Goal: Contribute content: Contribute content

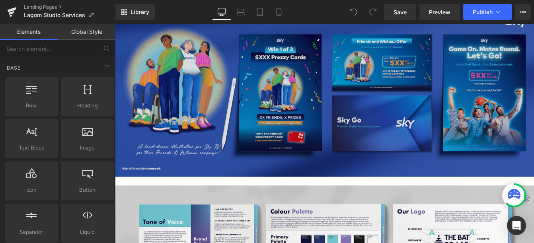
scroll to position [2222, 0]
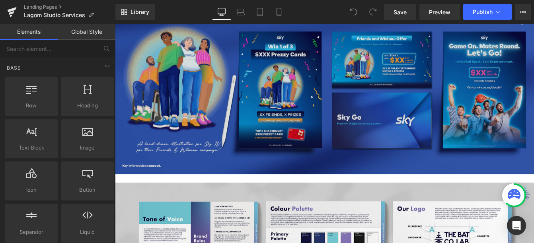
click at [301, 108] on img at bounding box center [355, 99] width 481 height 193
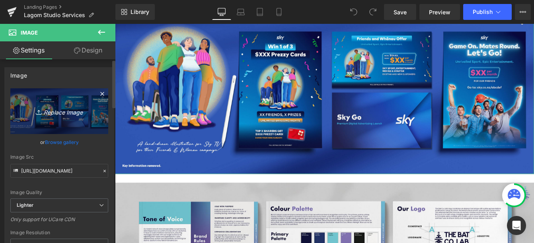
click at [68, 112] on icon "Replace Image" at bounding box center [59, 111] width 64 height 10
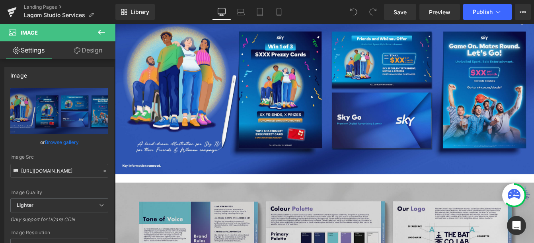
type input "C:\fakepath\Sky Portfolio 2.3.jpg"
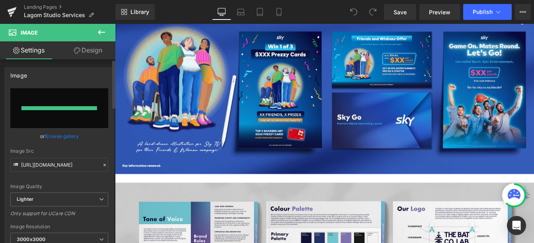
type input "[URL][DOMAIN_NAME]"
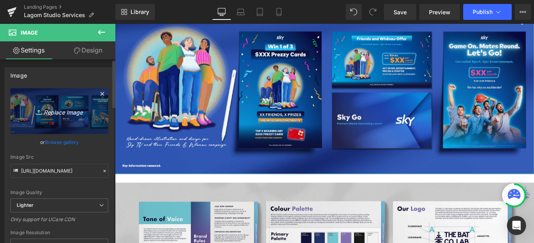
click at [52, 114] on icon "Replace Image" at bounding box center [59, 111] width 64 height 10
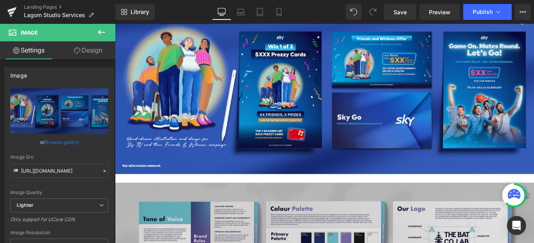
type input "C:\fakepath\Sky Portfolio 3.jpg"
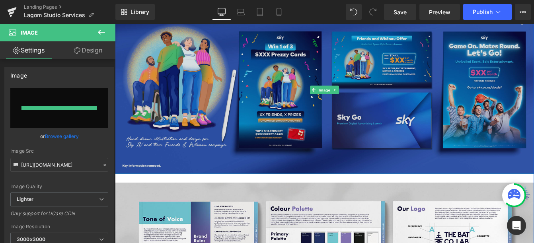
type input "[URL][DOMAIN_NAME]"
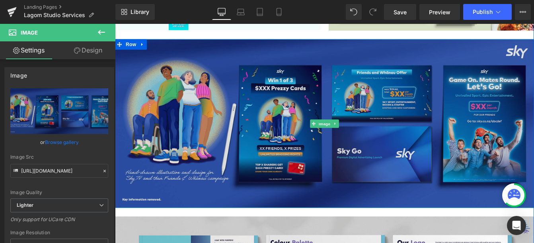
scroll to position [2181, 0]
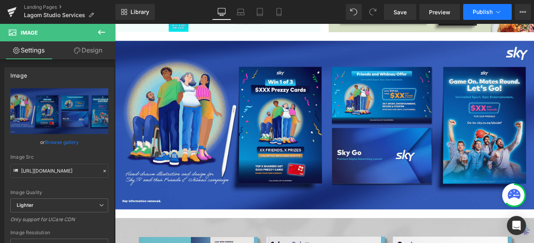
click at [483, 14] on span "Publish" at bounding box center [482, 12] width 20 height 6
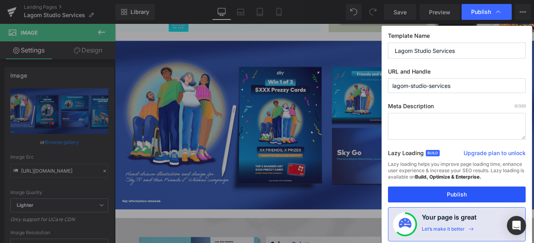
click at [426, 194] on button "Publish" at bounding box center [457, 194] width 138 height 16
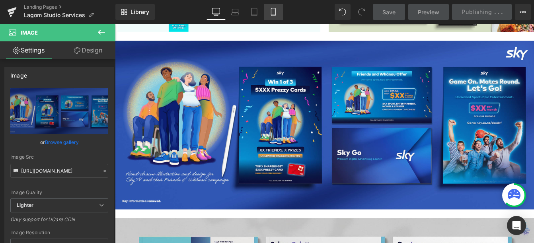
click at [269, 11] on icon at bounding box center [273, 12] width 8 height 8
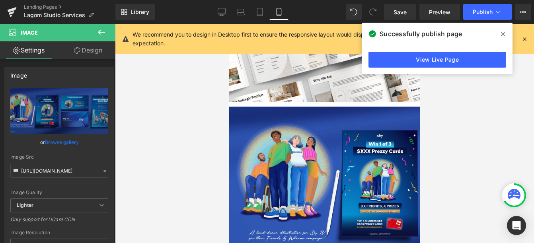
scroll to position [2018, 0]
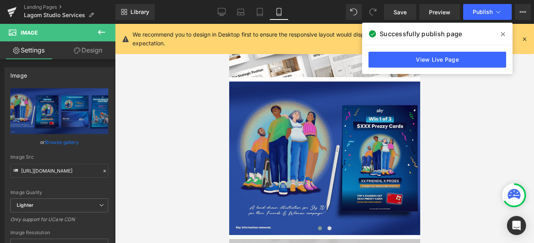
click at [322, 126] on img at bounding box center [324, 158] width 191 height 153
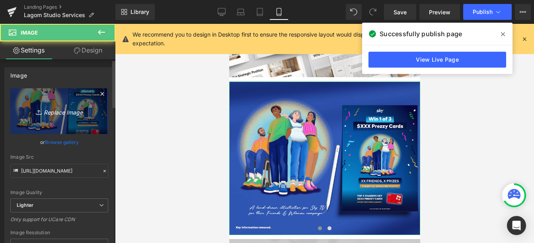
click at [80, 118] on link "Replace Image" at bounding box center [59, 111] width 98 height 46
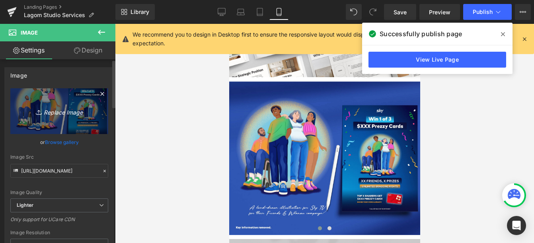
type input "C:\fakepath\Sky Portfolio Split 3 Part 1.jpg"
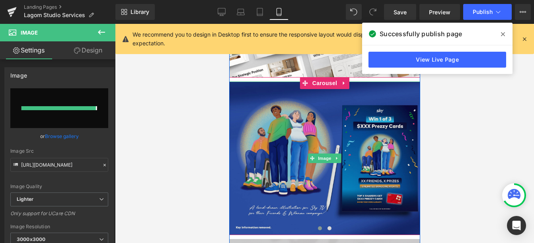
type input "[URL][DOMAIN_NAME]"
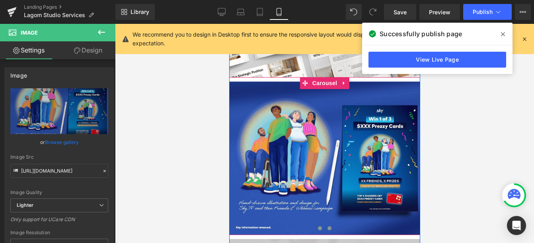
click at [329, 226] on span at bounding box center [329, 228] width 4 height 4
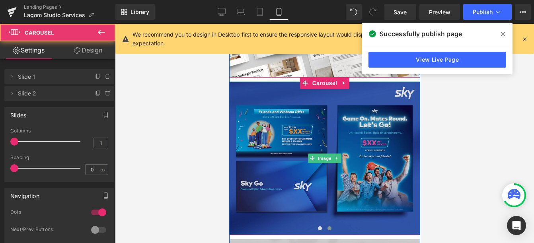
click at [296, 116] on img at bounding box center [324, 158] width 191 height 153
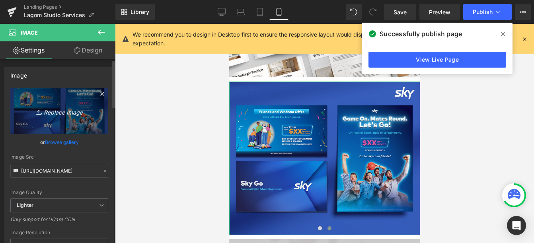
click at [50, 107] on icon "Replace Image" at bounding box center [59, 111] width 64 height 10
type input "C:\fakepath\Sky Portfolio Split 3 Part 2.jpg"
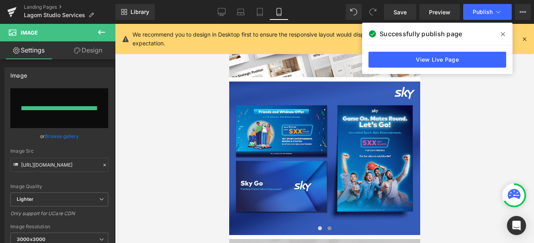
type input "[URL][DOMAIN_NAME]"
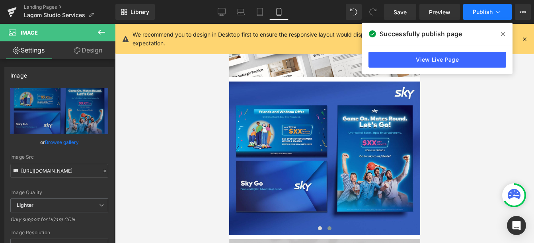
click at [477, 12] on span "Publish" at bounding box center [482, 12] width 20 height 6
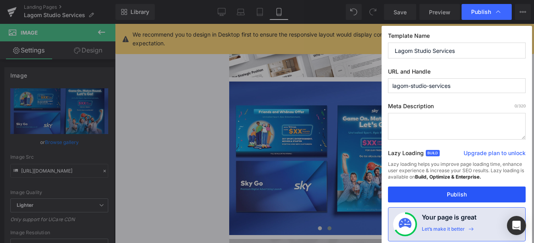
drag, startPoint x: 417, startPoint y: 195, endPoint x: 188, endPoint y: 171, distance: 230.2
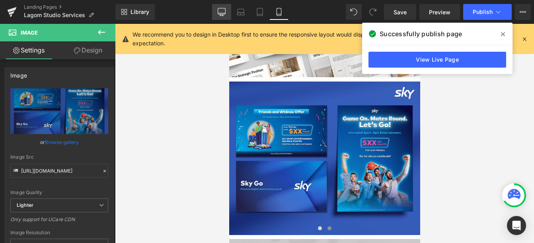
click at [223, 13] on icon at bounding box center [222, 13] width 8 height 0
type input "auto"
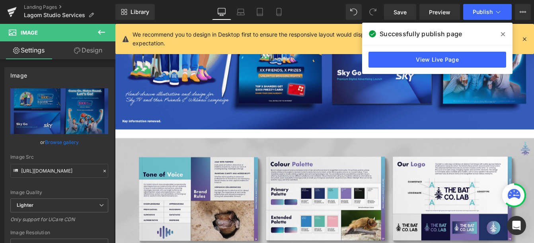
scroll to position [2197, 0]
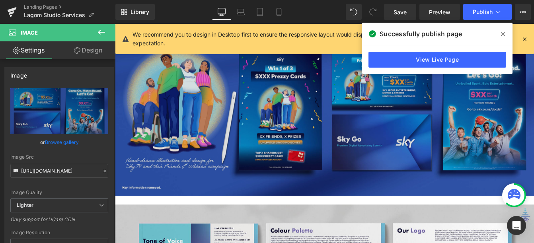
click at [220, 142] on img at bounding box center [355, 124] width 481 height 193
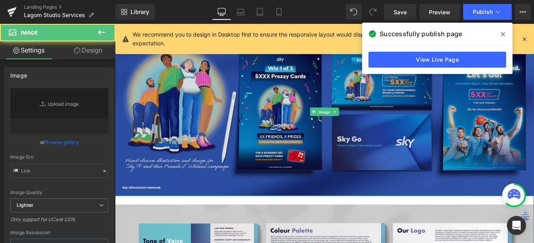
type input "[URL][DOMAIN_NAME]"
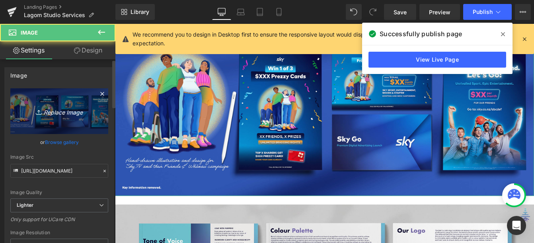
click at [73, 115] on icon "Replace Image" at bounding box center [59, 111] width 64 height 10
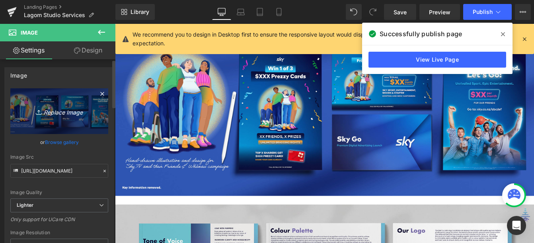
type input "C:\fakepath\Sky Story Lagom 3.1.jpg"
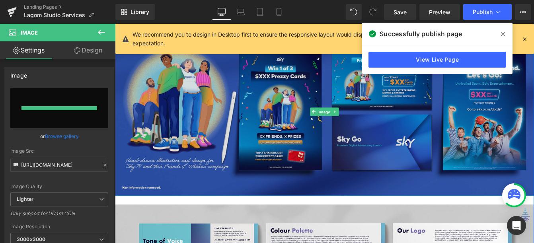
type input "[URL][DOMAIN_NAME]"
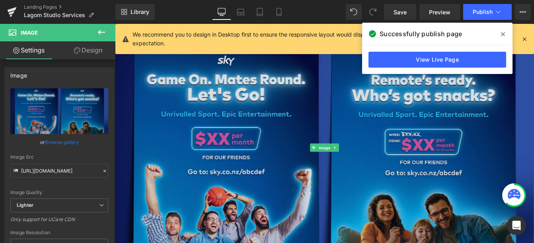
scroll to position [2485, 0]
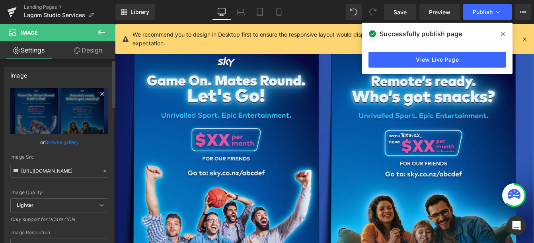
click at [99, 91] on icon at bounding box center [102, 94] width 10 height 10
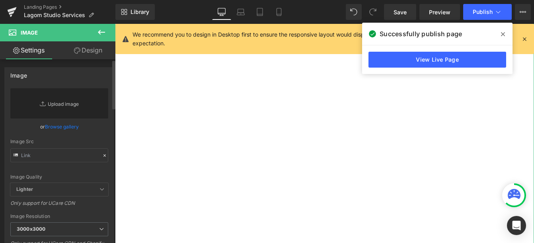
click at [61, 102] on link "Replace Image" at bounding box center [59, 103] width 98 height 30
type input "C:\fakepath\Sky Portfolio 3 Smaller.jpg"
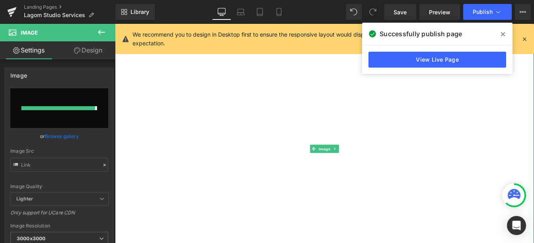
type input "[URL][DOMAIN_NAME]"
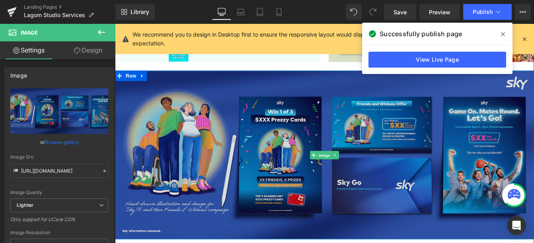
scroll to position [2148, 0]
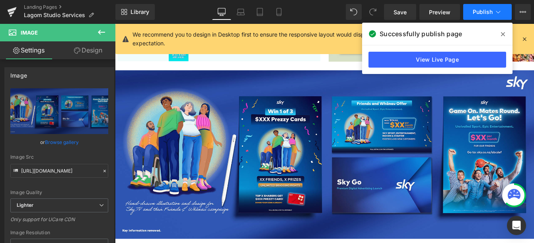
click at [486, 6] on button "Publish" at bounding box center [487, 12] width 49 height 16
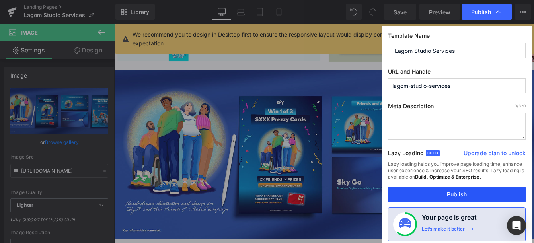
click at [0, 0] on button "Publish" at bounding box center [0, 0] width 0 height 0
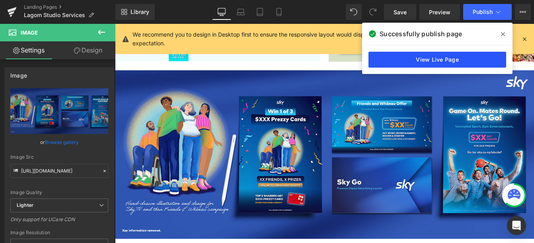
click at [0, 0] on link "View Live Page" at bounding box center [0, 0] width 0 height 0
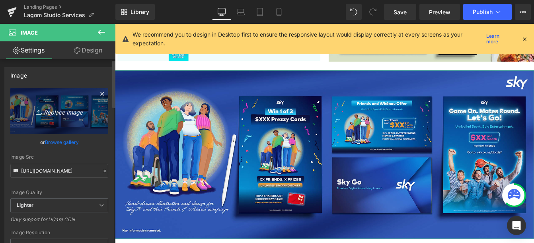
click at [78, 112] on icon "Replace Image" at bounding box center [59, 111] width 64 height 10
type input "C:\fakepath\Sky Portfolio 3.jpg"
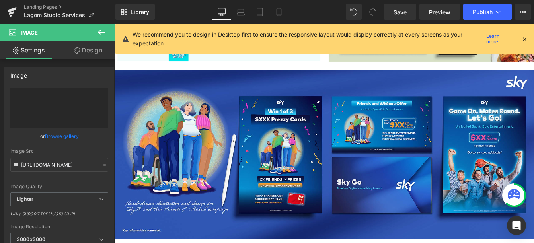
type input "[URL][DOMAIN_NAME]"
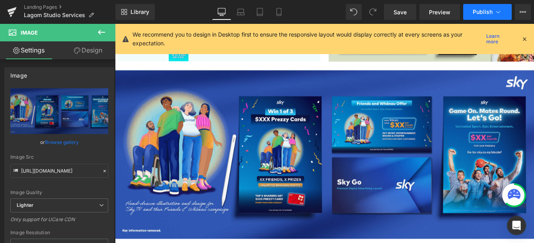
click at [482, 9] on span "Publish" at bounding box center [482, 12] width 20 height 6
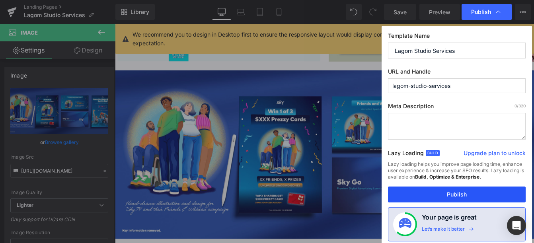
click at [0, 0] on button "Publish" at bounding box center [0, 0] width 0 height 0
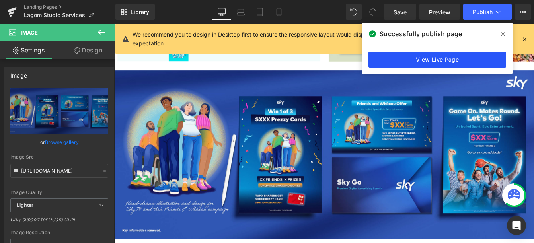
click at [390, 56] on link "View Live Page" at bounding box center [437, 60] width 138 height 16
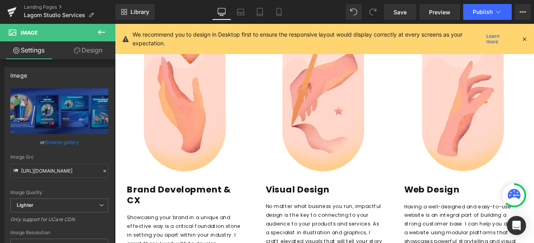
scroll to position [0, 0]
